Goal: Information Seeking & Learning: Learn about a topic

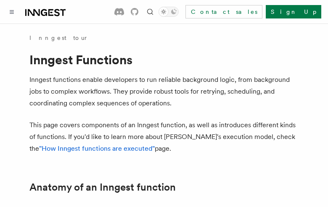
click at [43, 200] on button "TypeScript" at bounding box center [54, 209] width 50 height 19
click at [86, 200] on button "Go" at bounding box center [93, 209] width 15 height 19
